Goal: Find specific page/section: Find specific page/section

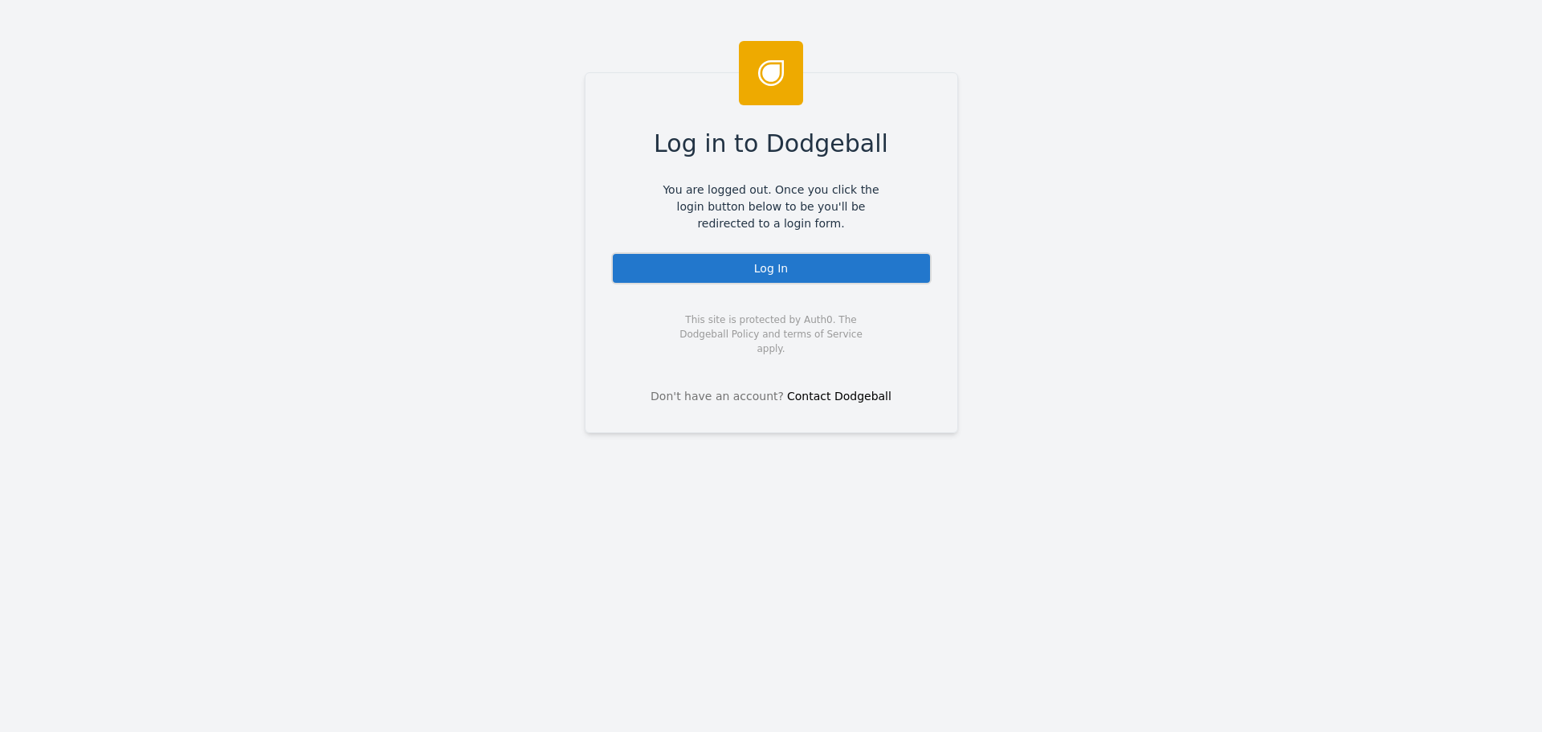
click at [781, 257] on div "Log In" at bounding box center [771, 268] width 320 height 32
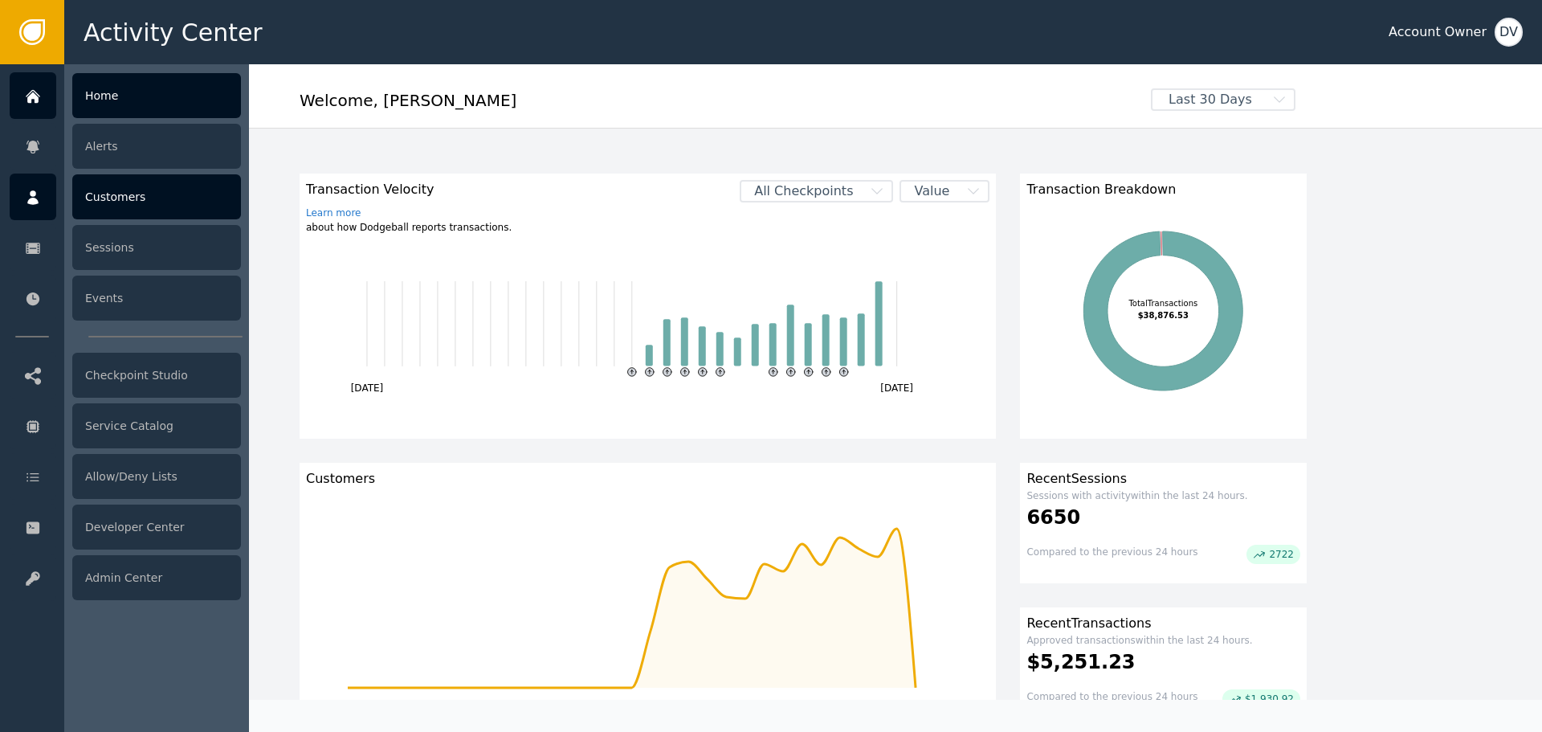
click at [21, 199] on div at bounding box center [33, 196] width 47 height 47
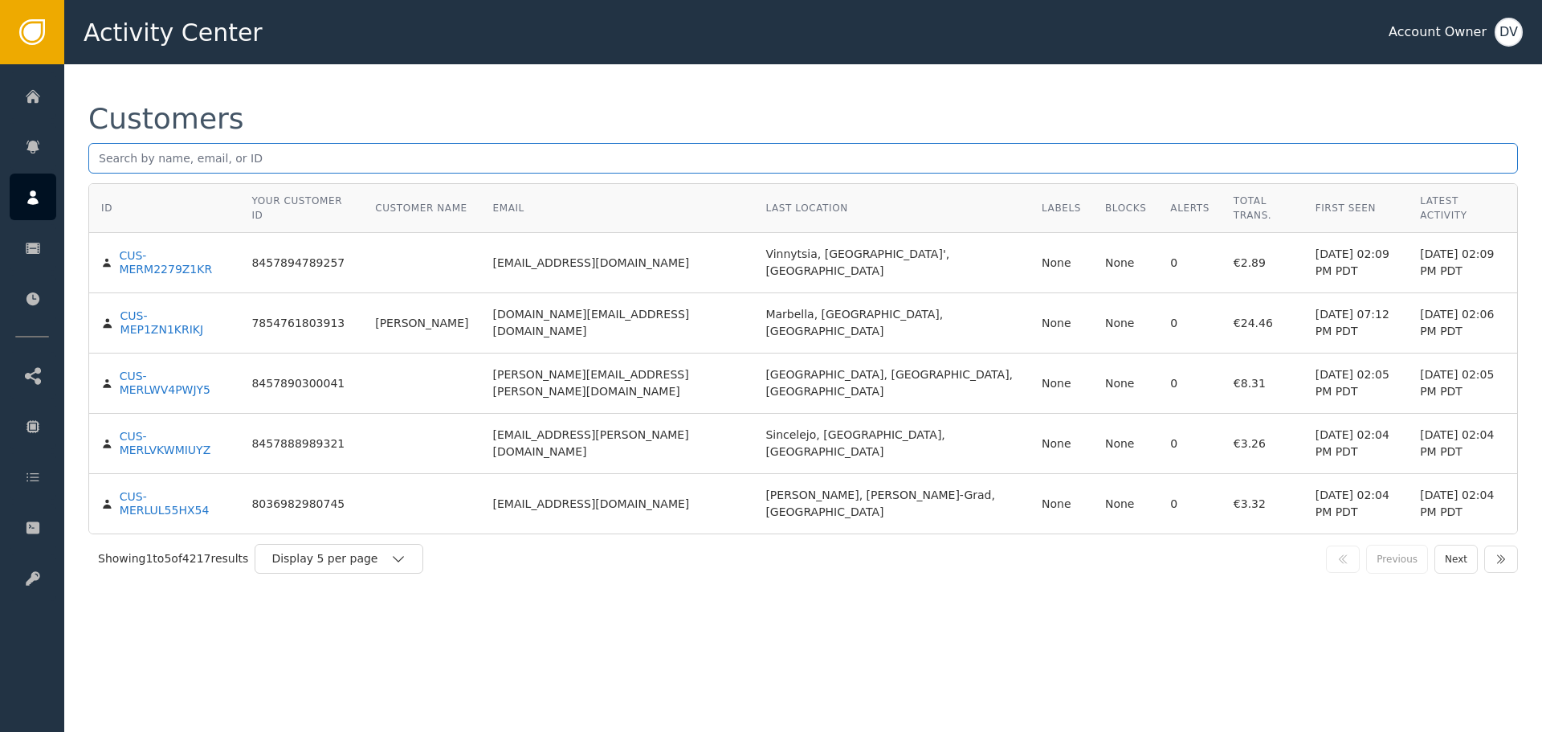
click at [356, 153] on input "text" at bounding box center [802, 158] width 1429 height 31
paste input "rnuniez@movinet.com.uy"
type input "rnuniez@movinet.com.uy"
click at [413, 94] on div "Customers rnuniez@movinet.com.uy ID Your Customer ID Customer Name Email Last L…" at bounding box center [803, 343] width 1478 height 559
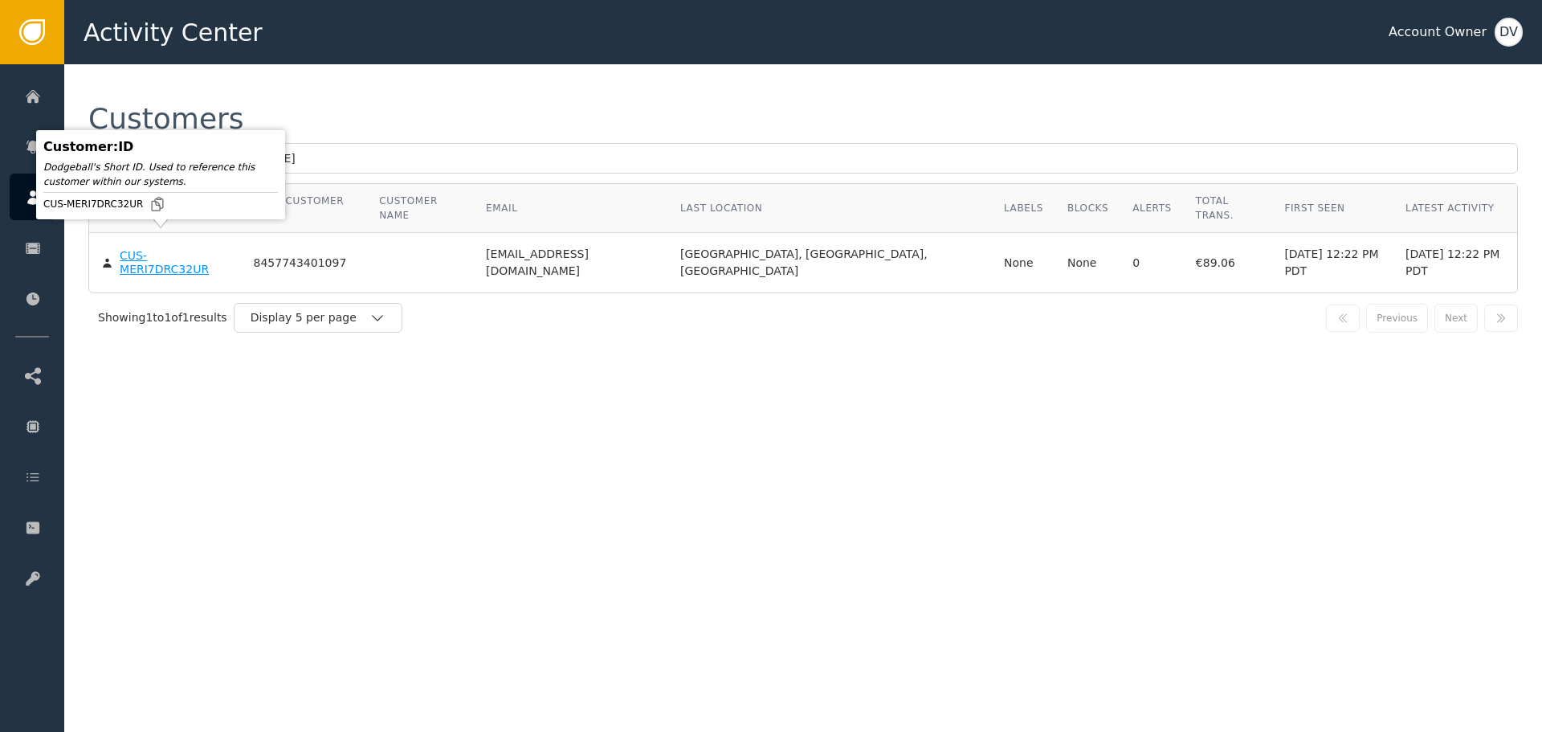
click at [183, 64] on body "Activity Center Account Owner DV Home Alerts Customers Sessions Events Checkpoi…" at bounding box center [771, 32] width 1542 height 64
click at [189, 249] on div "CUS-MERI7DRC32UR" at bounding box center [174, 263] width 109 height 28
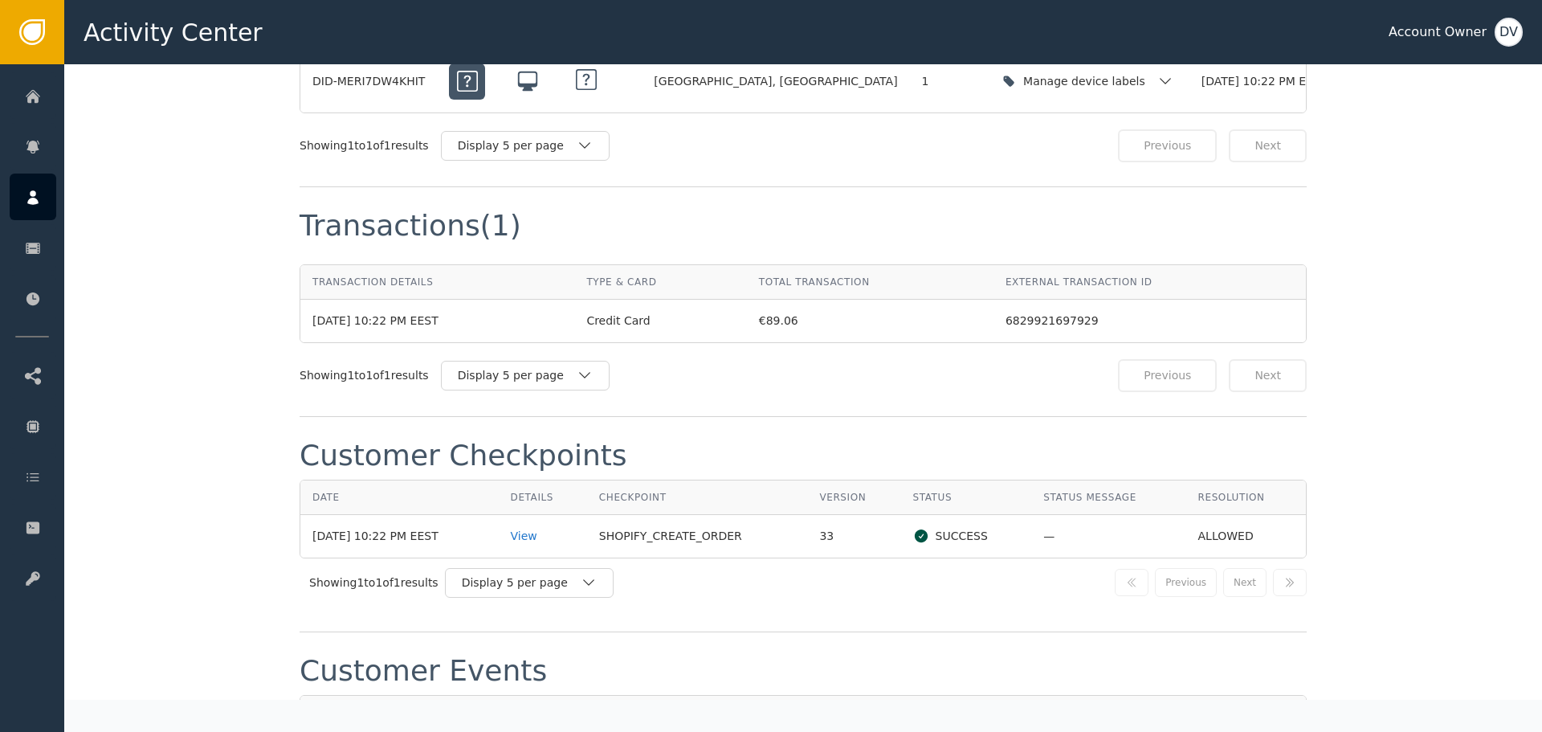
scroll to position [1450, 0]
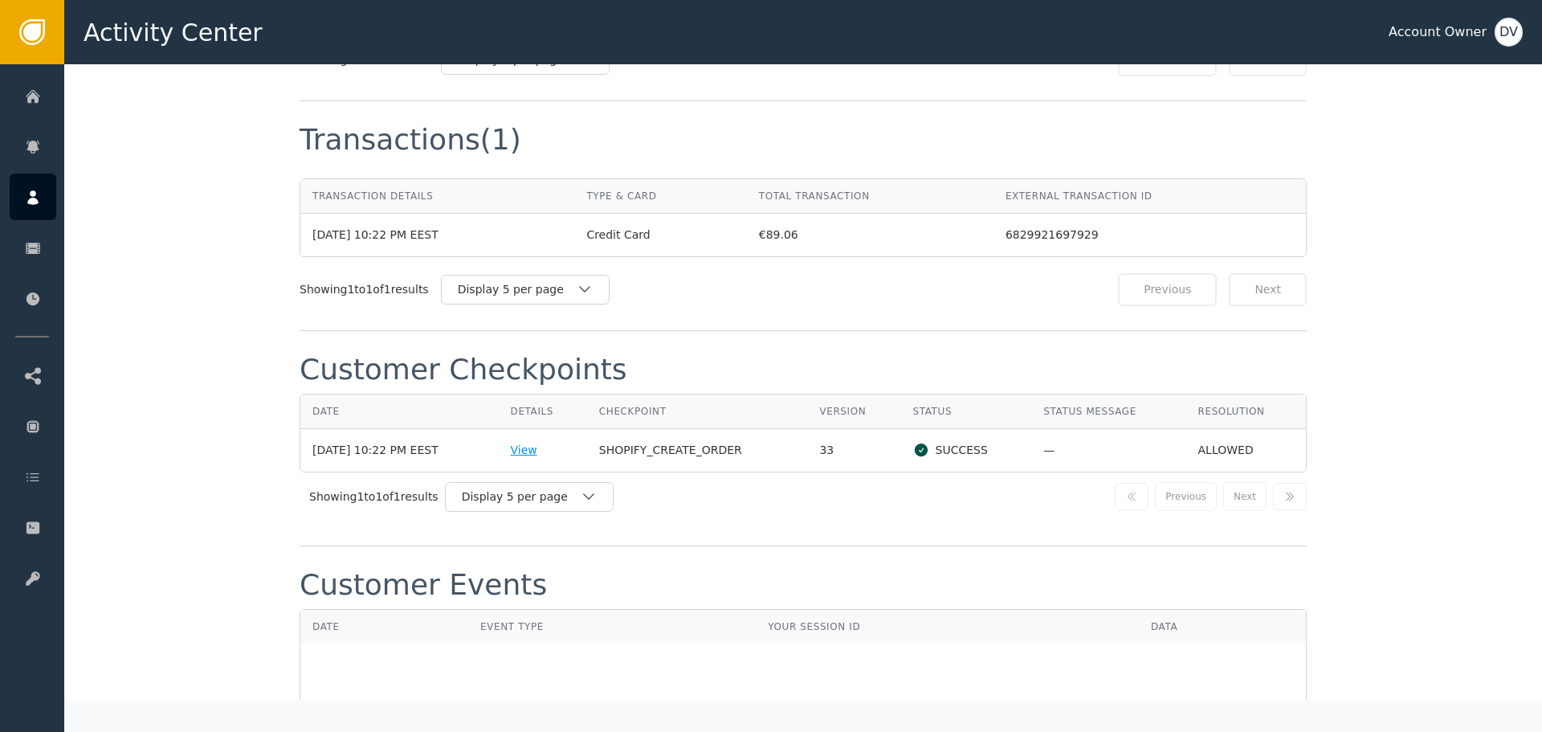
click at [546, 442] on div "View" at bounding box center [543, 450] width 64 height 17
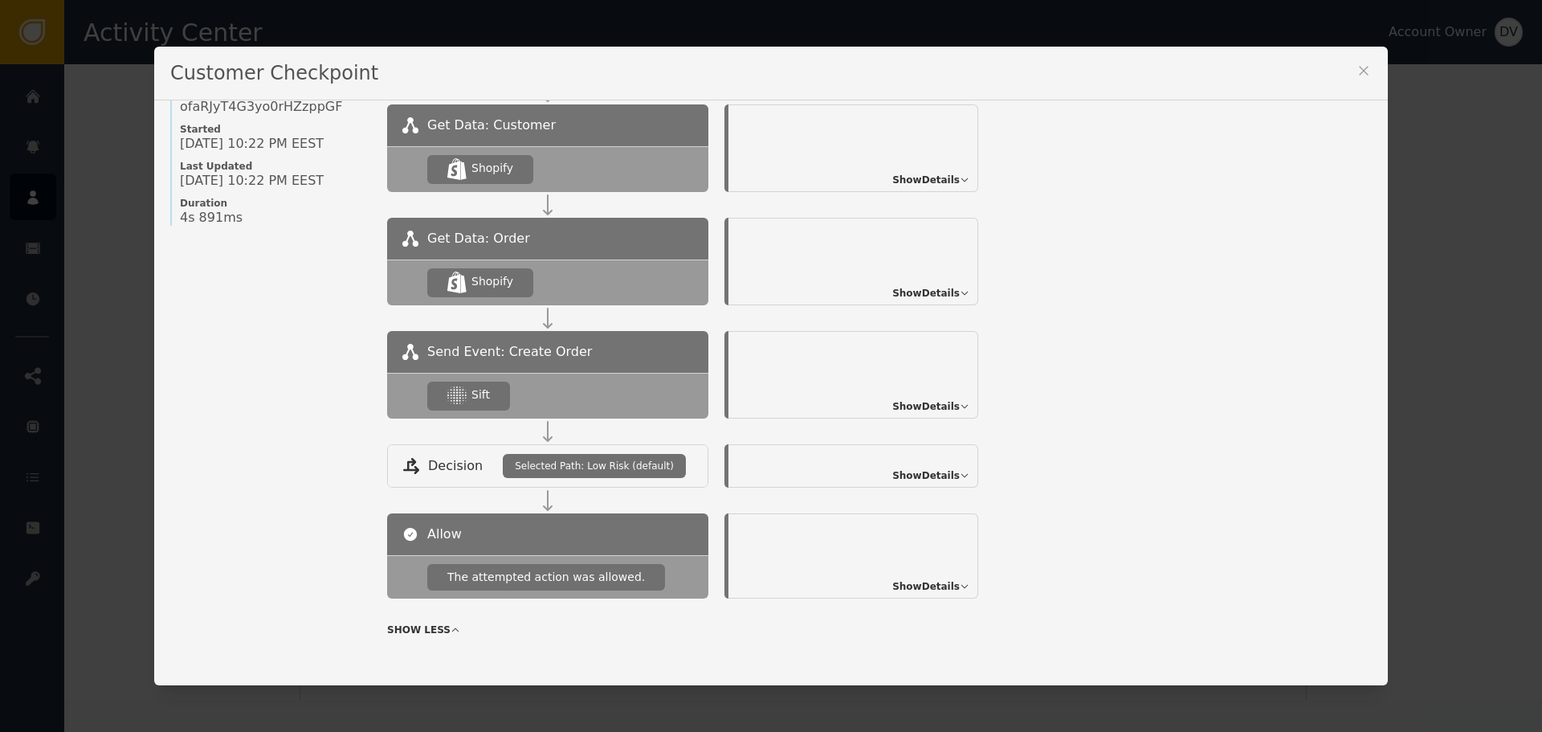
scroll to position [174, 0]
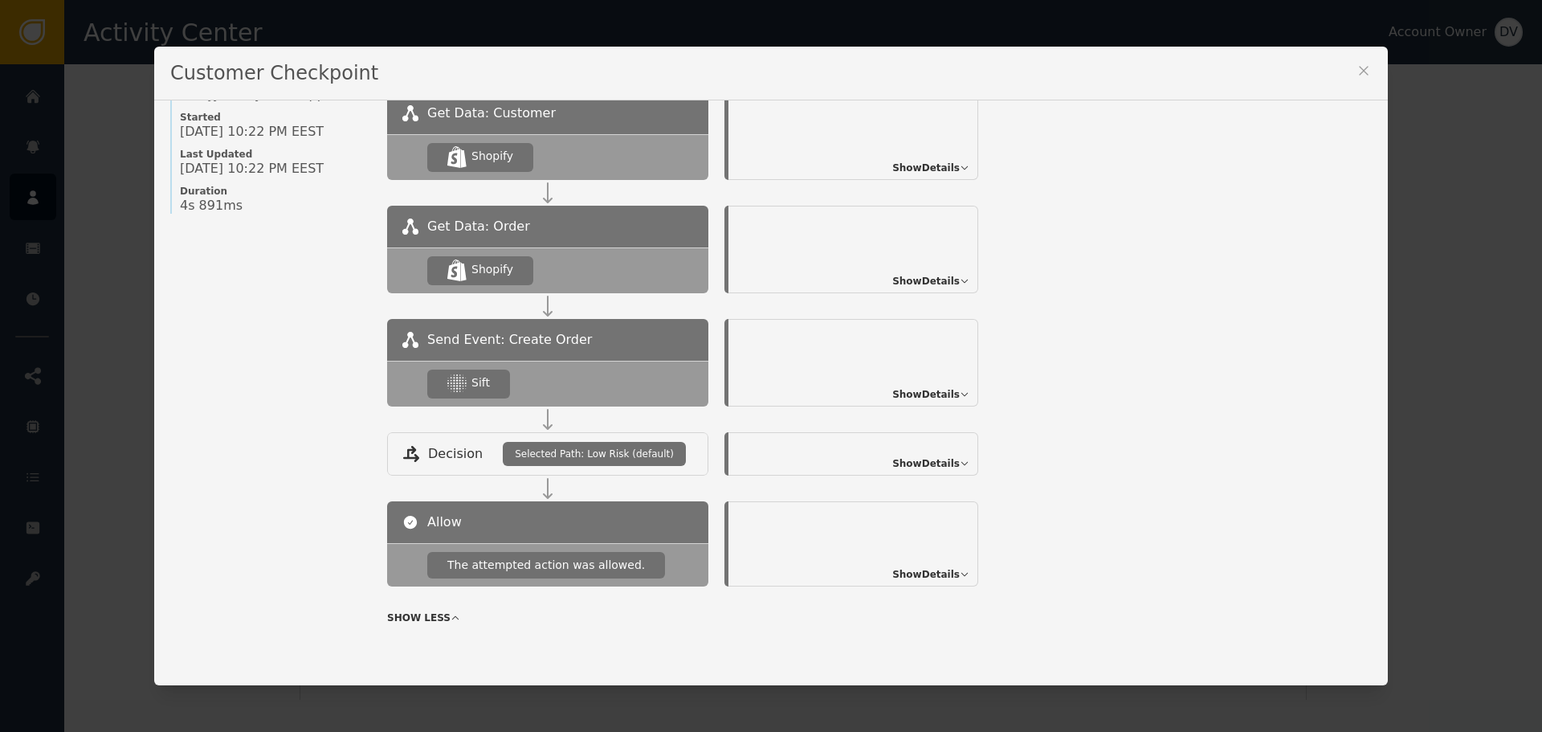
click at [938, 391] on span "Show Details" at bounding box center [925, 394] width 67 height 14
